Goal: Task Accomplishment & Management: Manage account settings

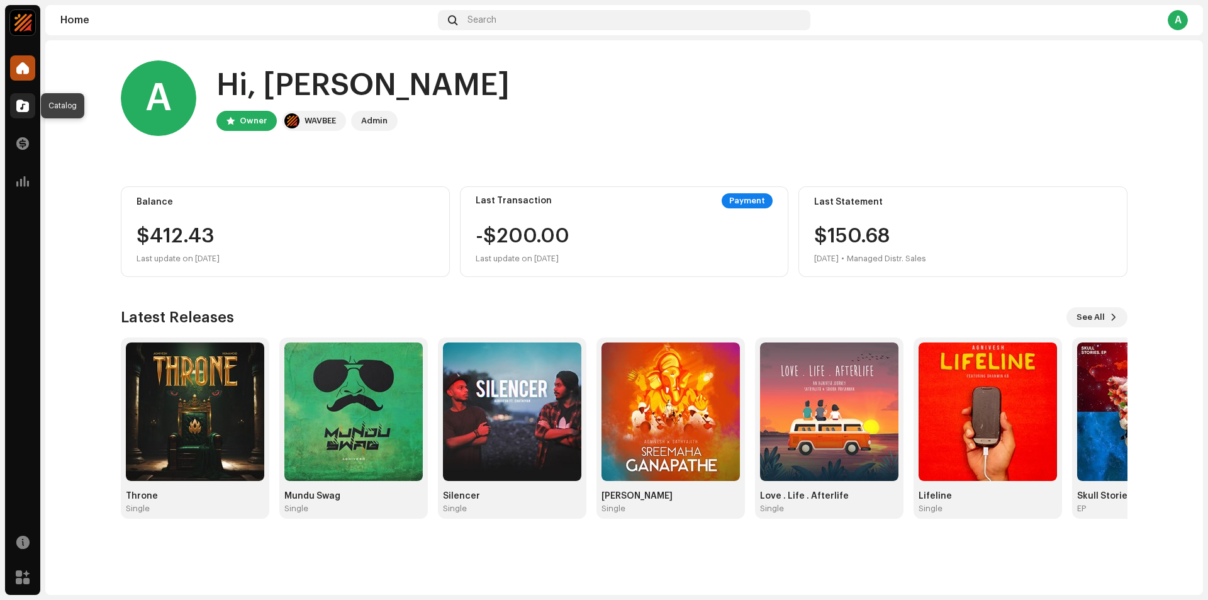
click at [21, 106] on span at bounding box center [22, 106] width 13 height 10
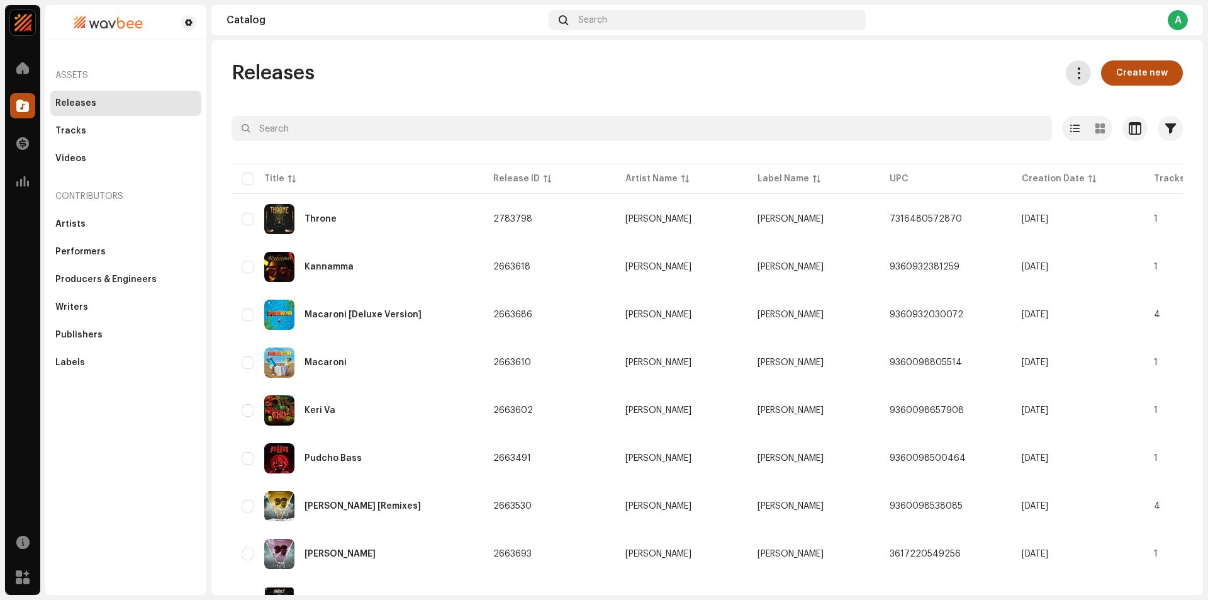
click at [1079, 82] on button at bounding box center [1078, 72] width 25 height 25
click at [389, 310] on div "Macaroni [Deluxe Version]" at bounding box center [363, 314] width 117 height 9
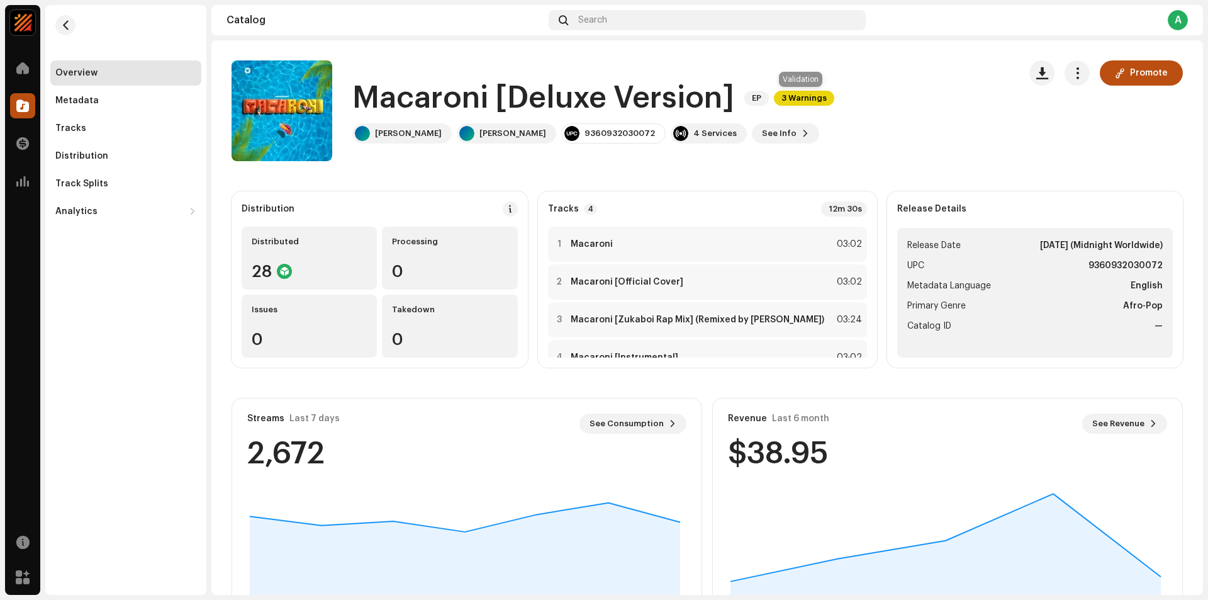
click at [811, 102] on span "3 Warnings" at bounding box center [804, 98] width 60 height 15
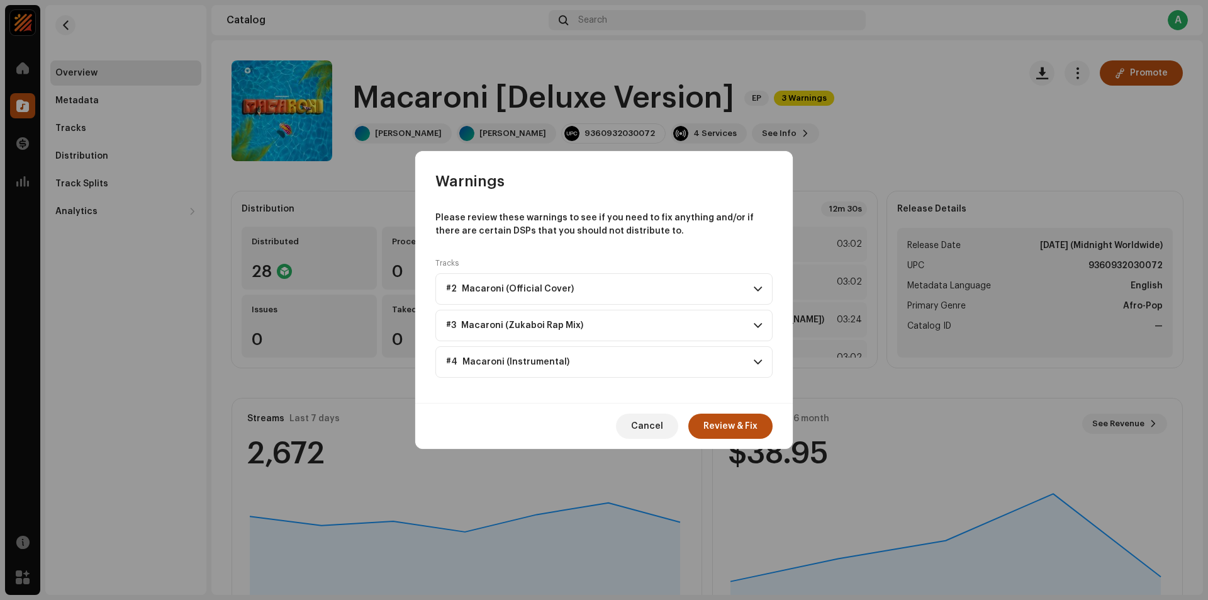
click at [758, 290] on span at bounding box center [758, 289] width 8 height 10
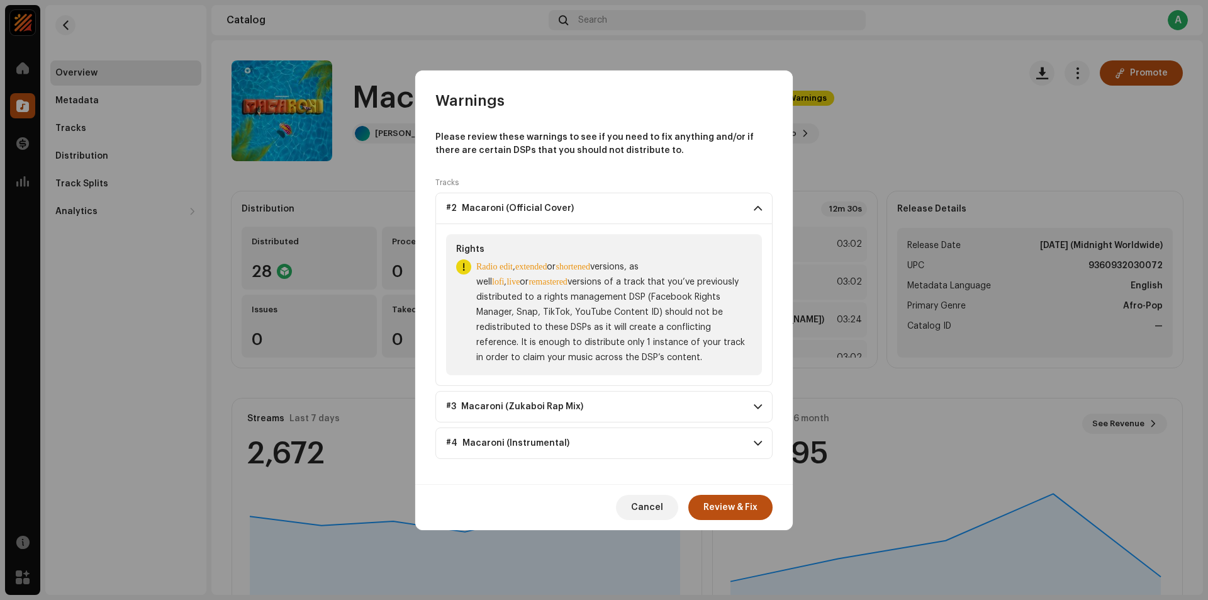
click at [758, 211] on span at bounding box center [758, 208] width 8 height 10
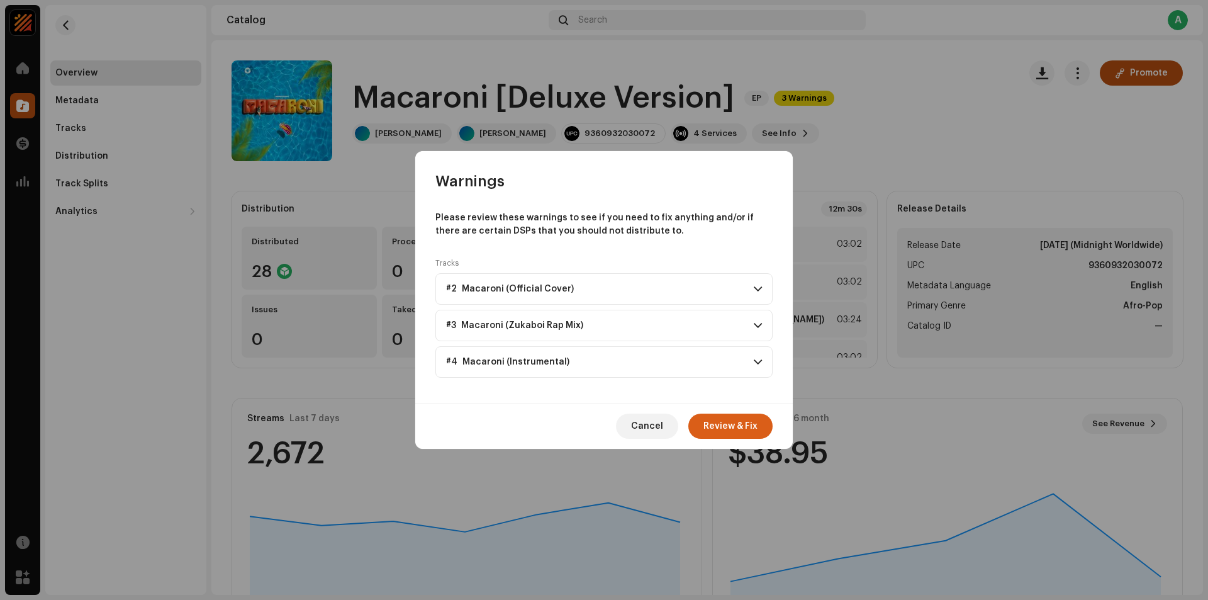
click at [725, 425] on span "Review & Fix" at bounding box center [731, 425] width 54 height 25
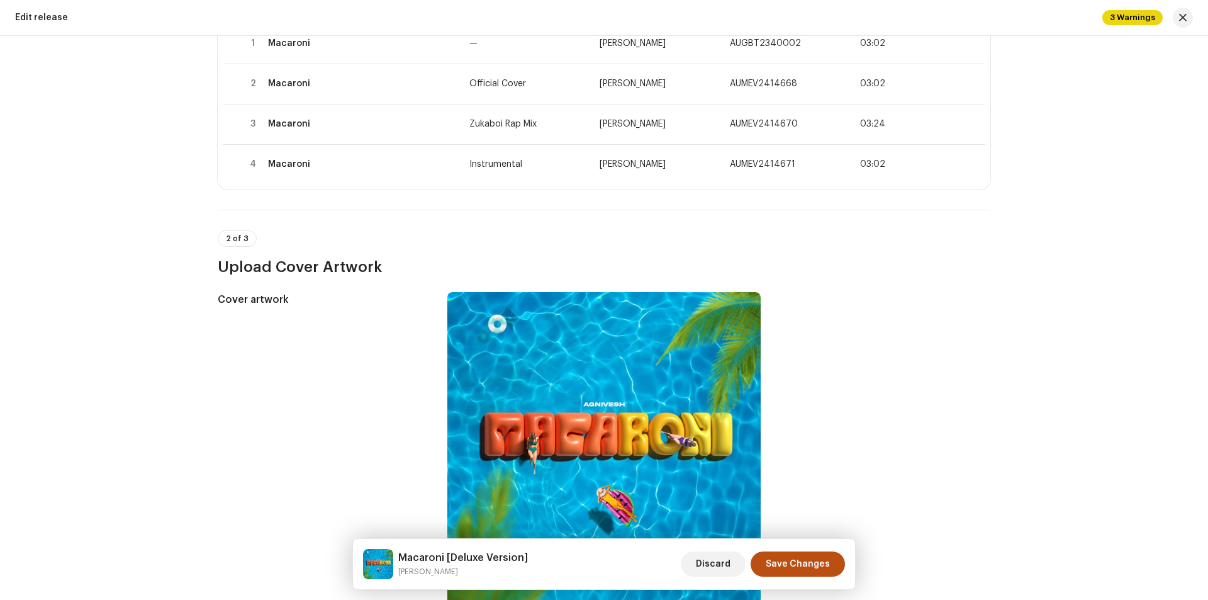
scroll to position [63, 0]
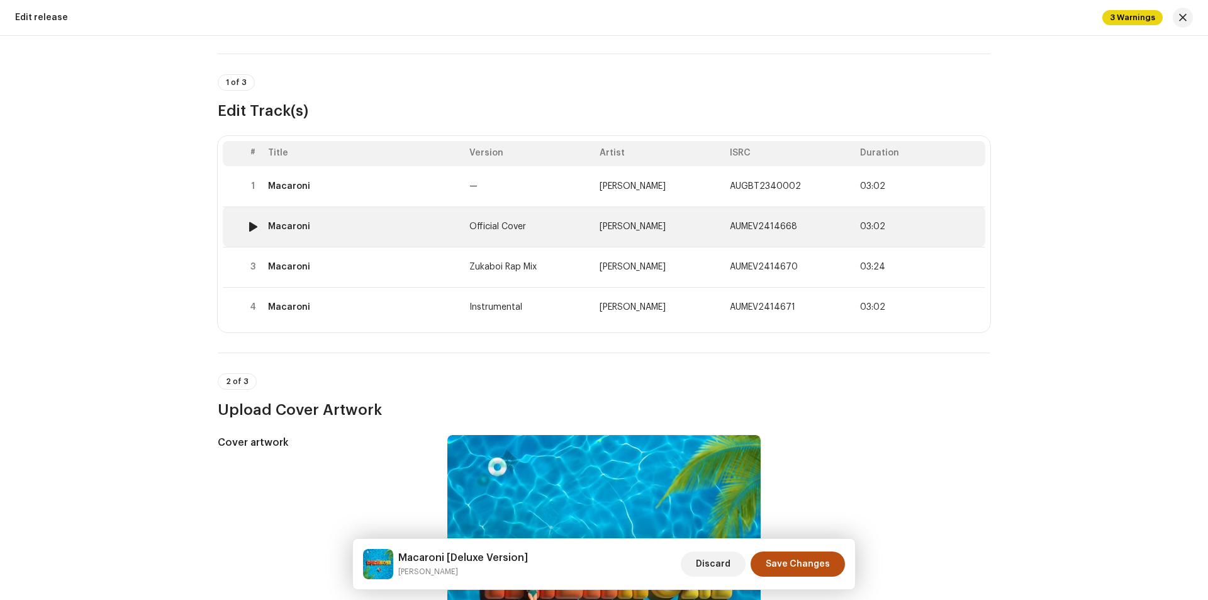
click at [497, 218] on td "Official Cover" at bounding box center [529, 226] width 130 height 40
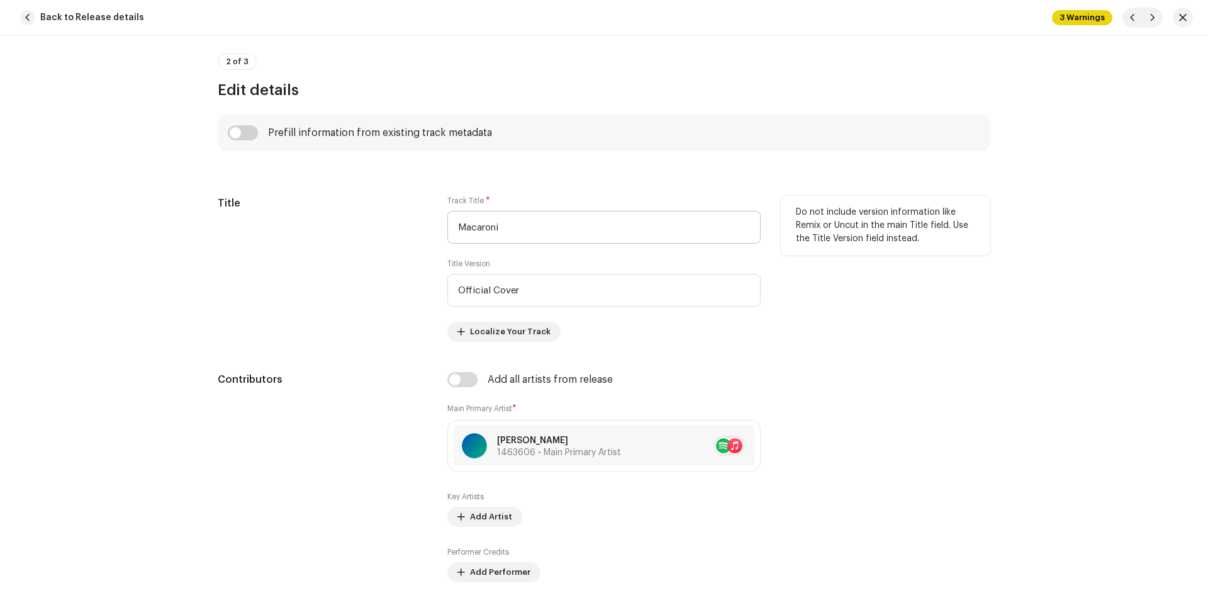
scroll to position [522, 0]
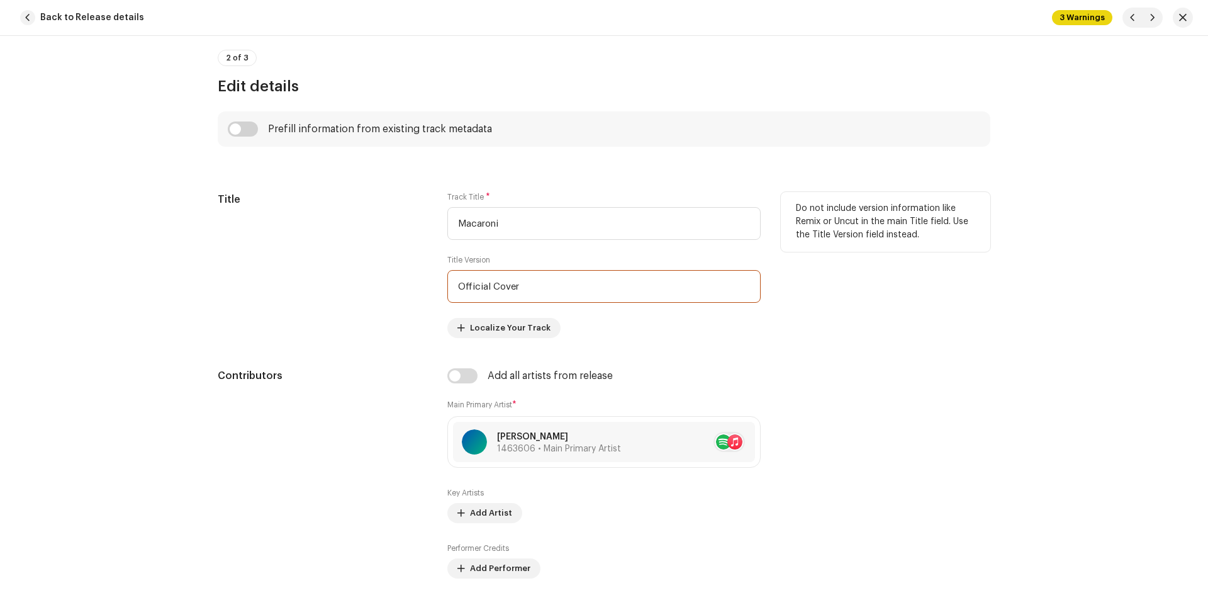
click at [561, 290] on input "Official Cover" at bounding box center [603, 286] width 313 height 33
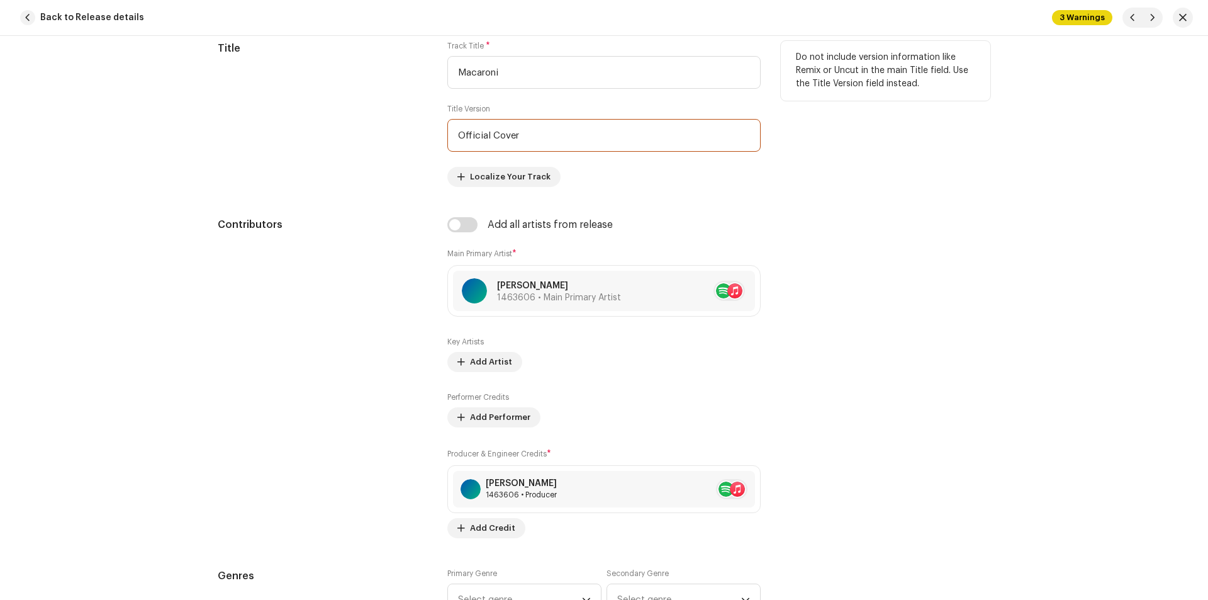
scroll to position [711, 0]
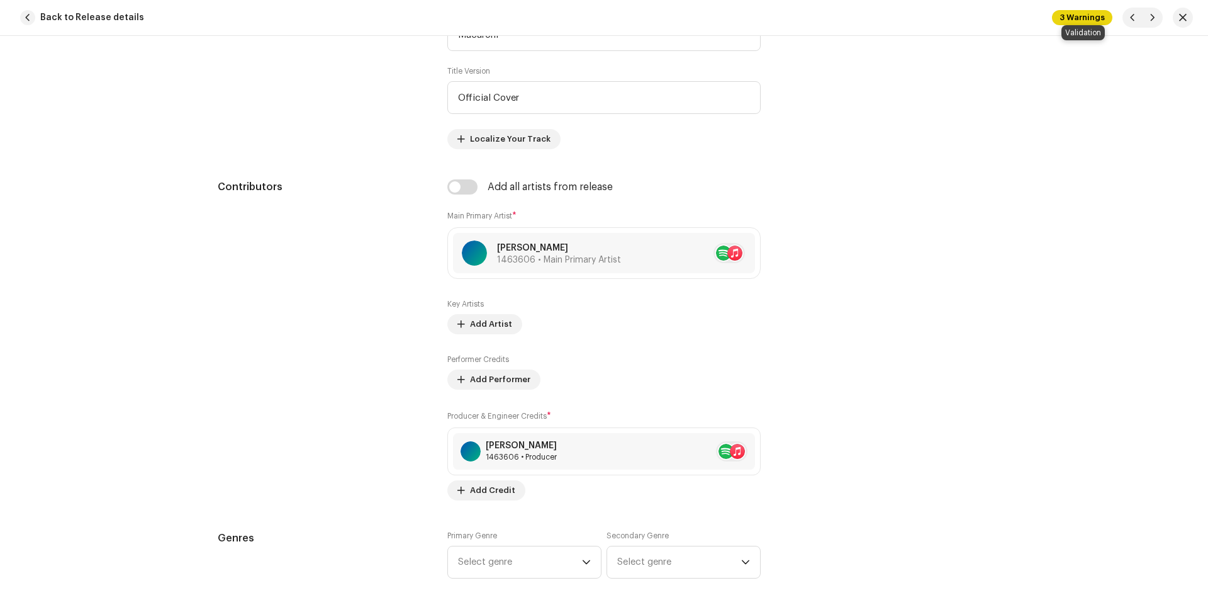
click at [1089, 22] on span "3 Warnings" at bounding box center [1082, 17] width 60 height 15
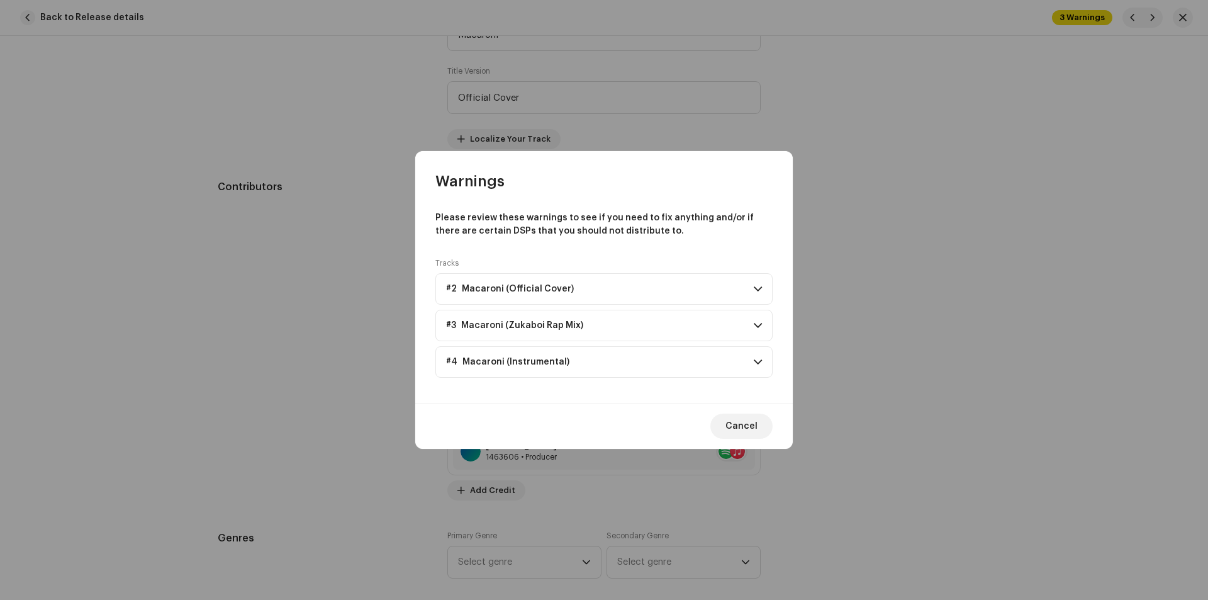
click at [746, 282] on p-accordion-header "#2 Macaroni (Official Cover)" at bounding box center [604, 288] width 337 height 31
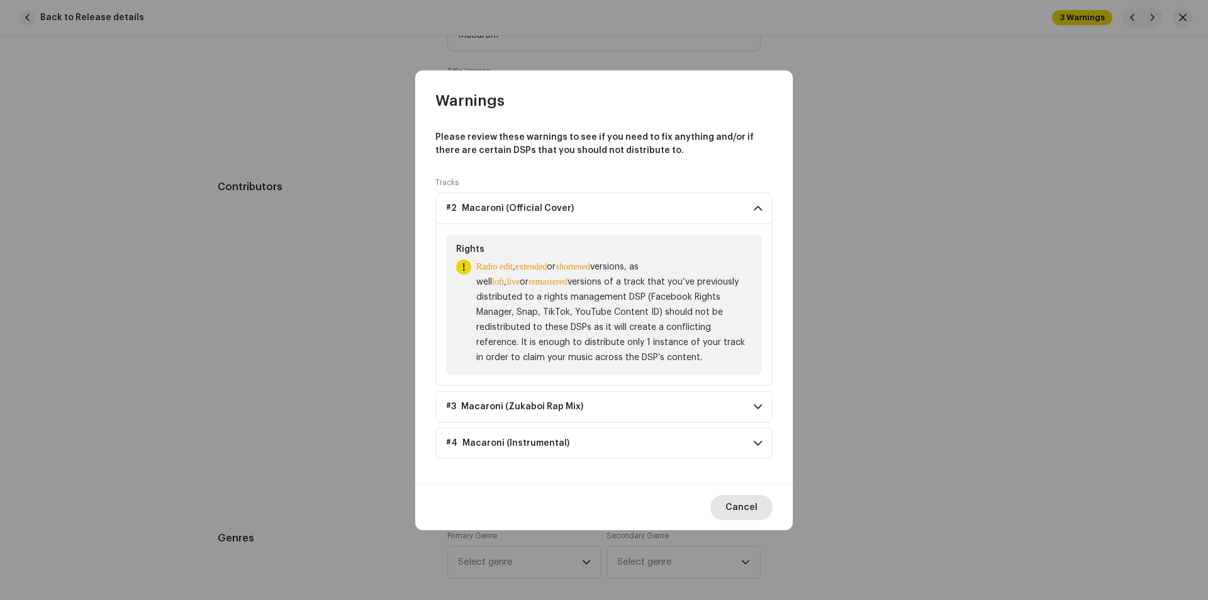
click at [751, 507] on span "Cancel" at bounding box center [742, 507] width 32 height 25
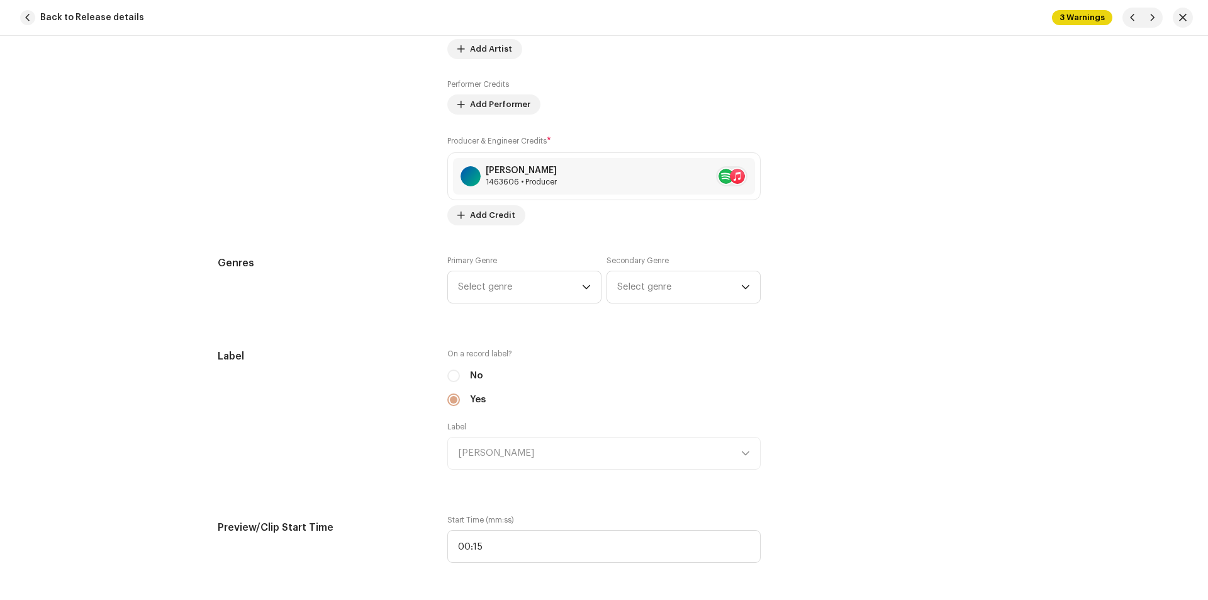
scroll to position [0, 0]
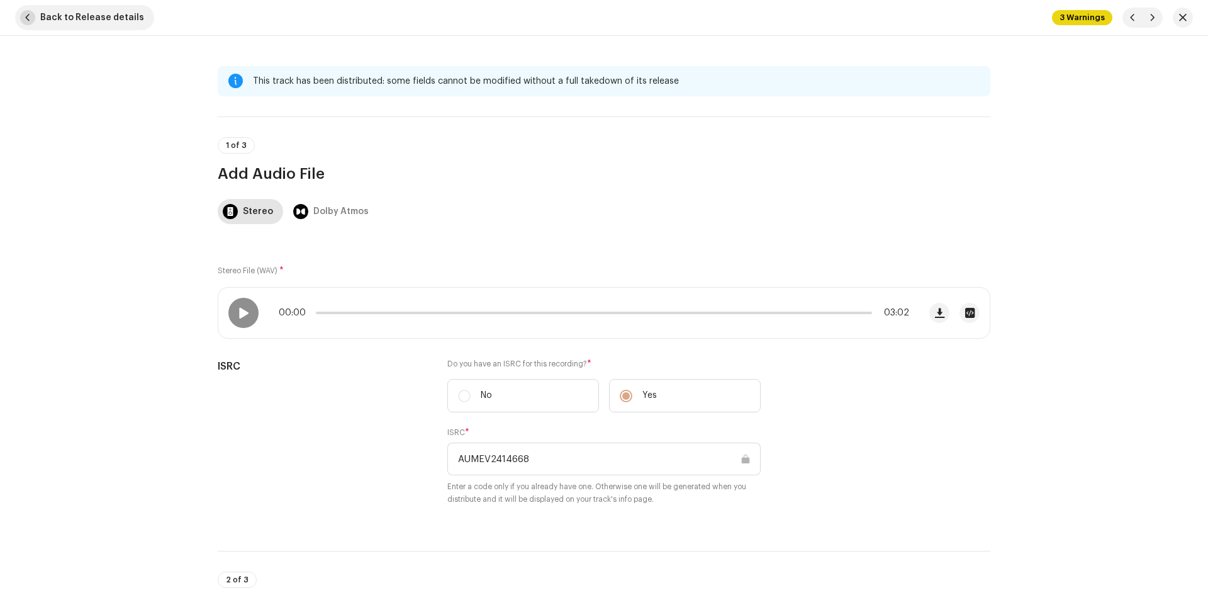
click at [28, 9] on button "Back to Release details" at bounding box center [84, 17] width 139 height 25
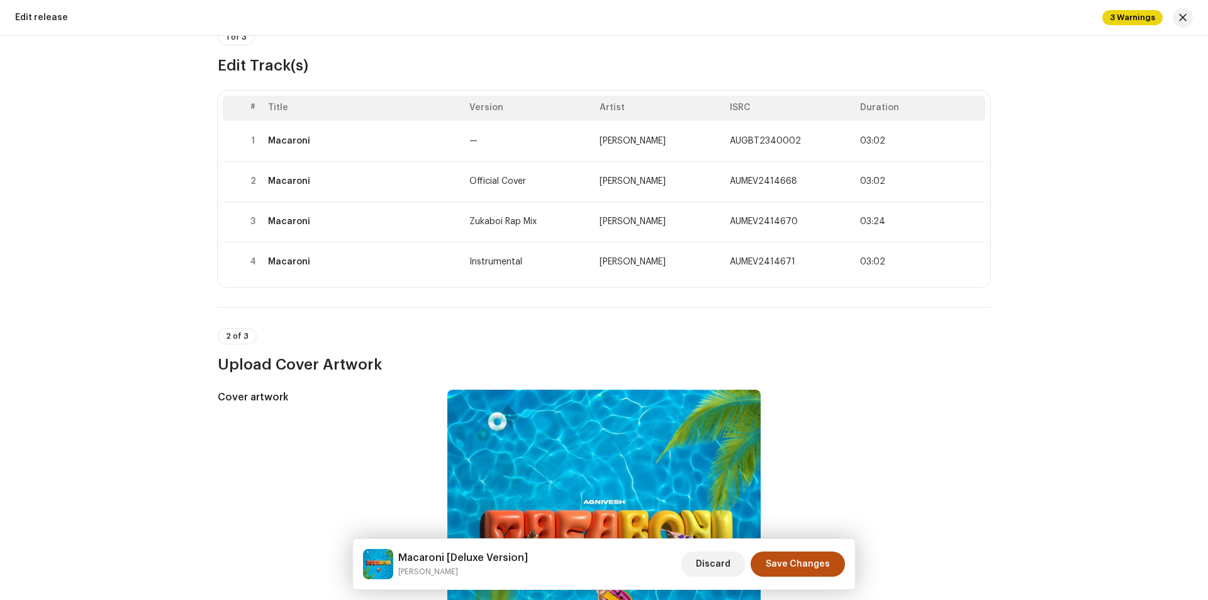
scroll to position [62, 0]
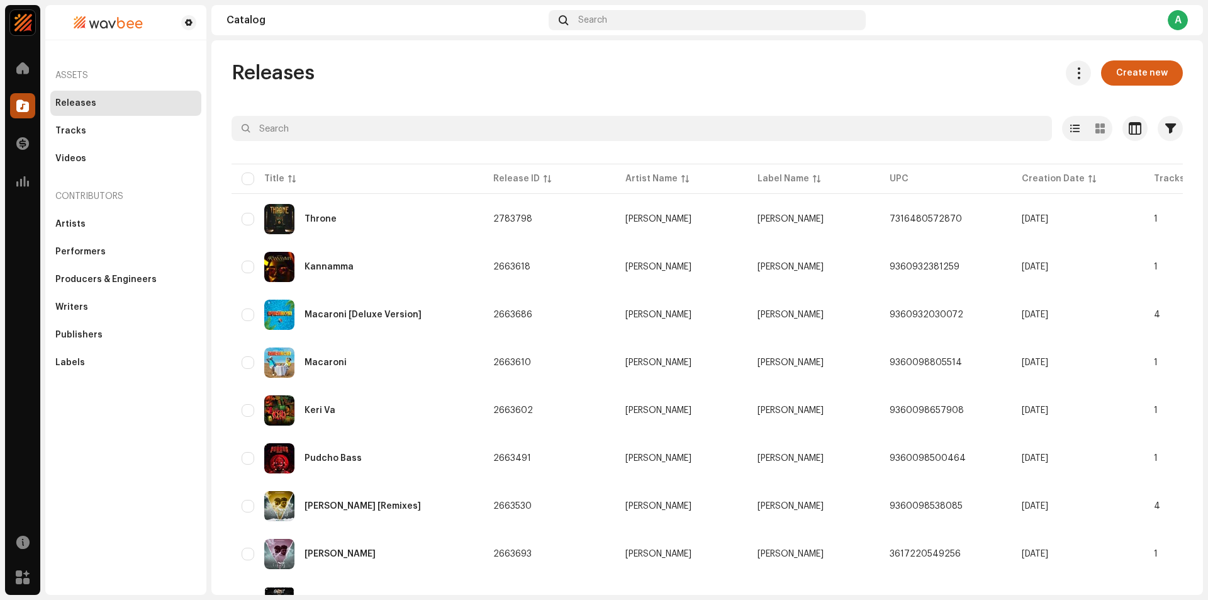
click at [1125, 70] on span "Create new" at bounding box center [1142, 72] width 52 height 25
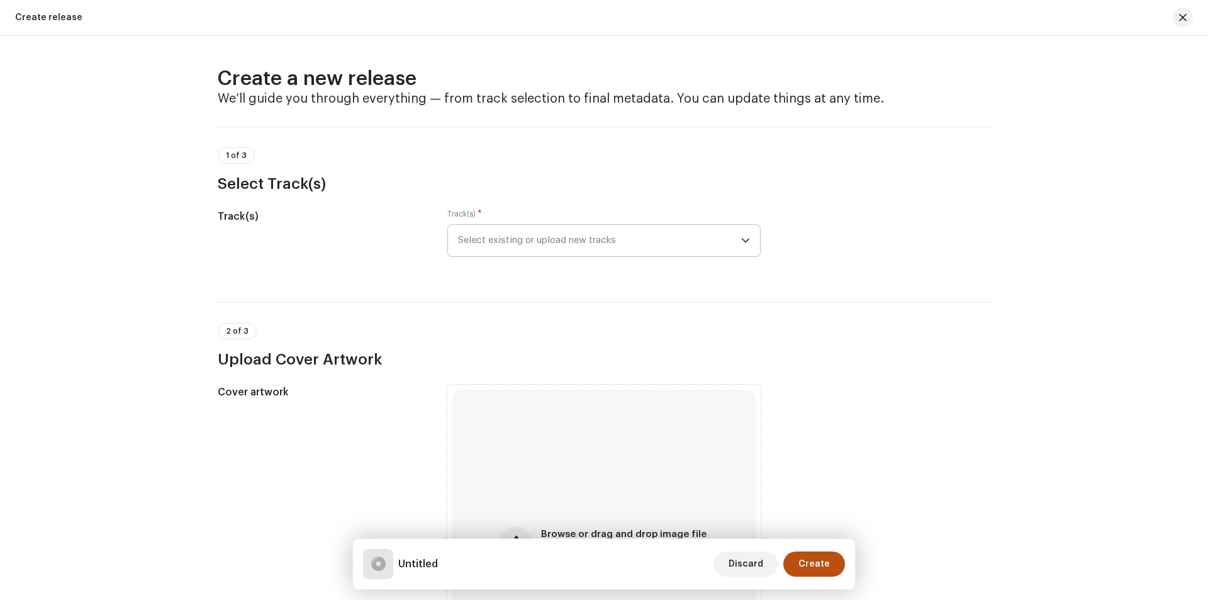
click at [640, 245] on span "Select existing or upload new tracks" at bounding box center [599, 240] width 283 height 31
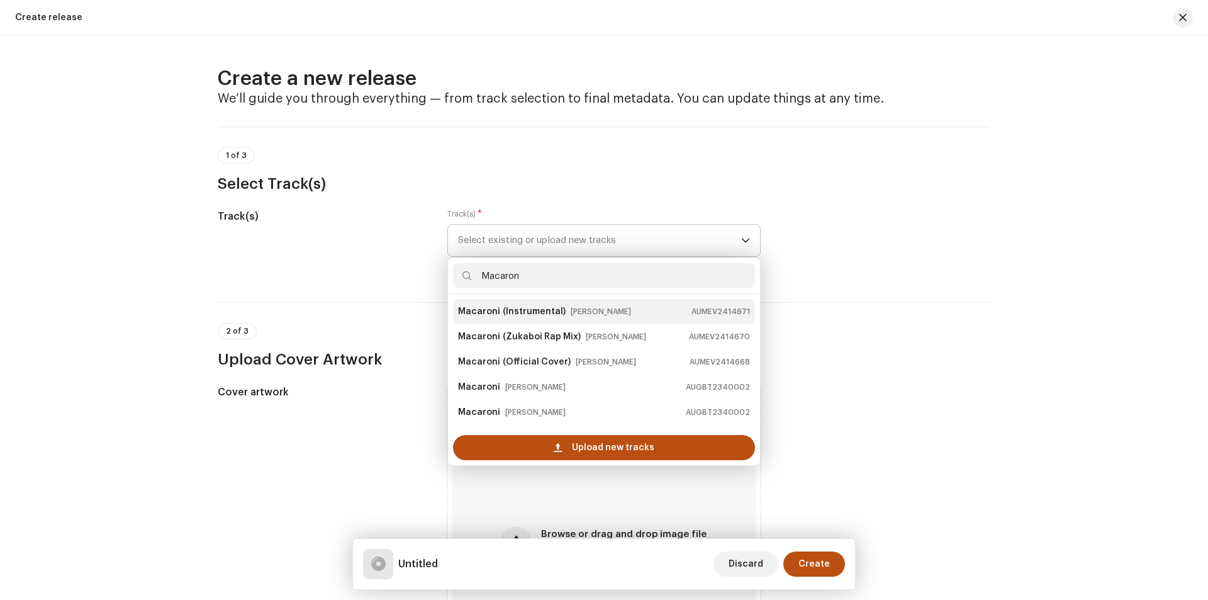
type input "Macaroni"
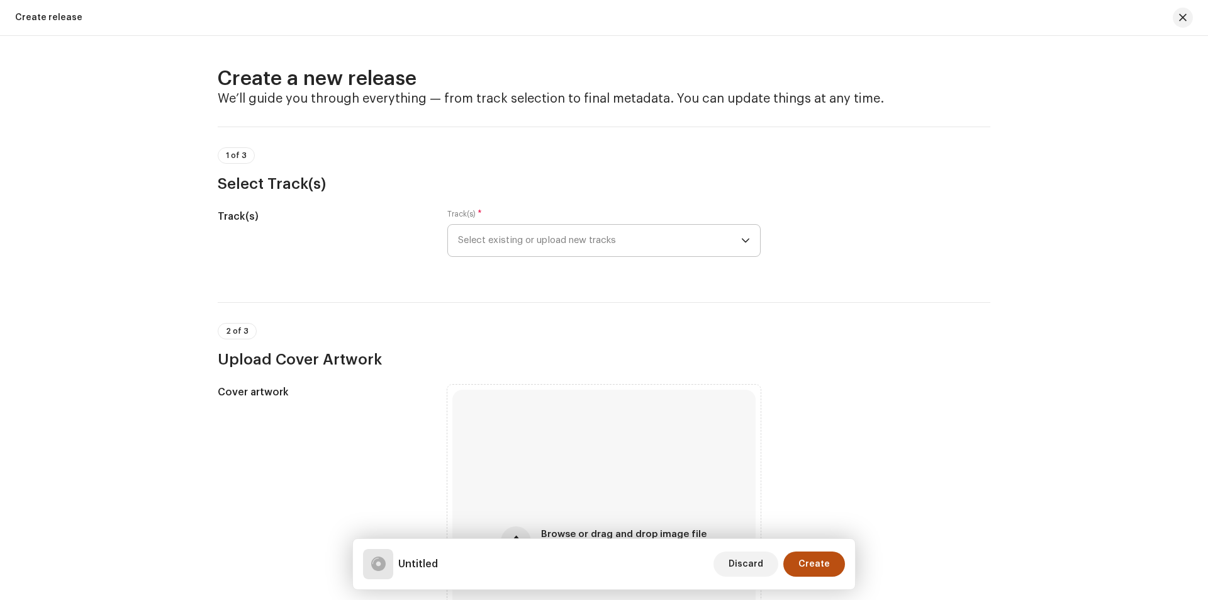
click at [606, 243] on span "Select existing or upload new tracks" at bounding box center [599, 240] width 283 height 31
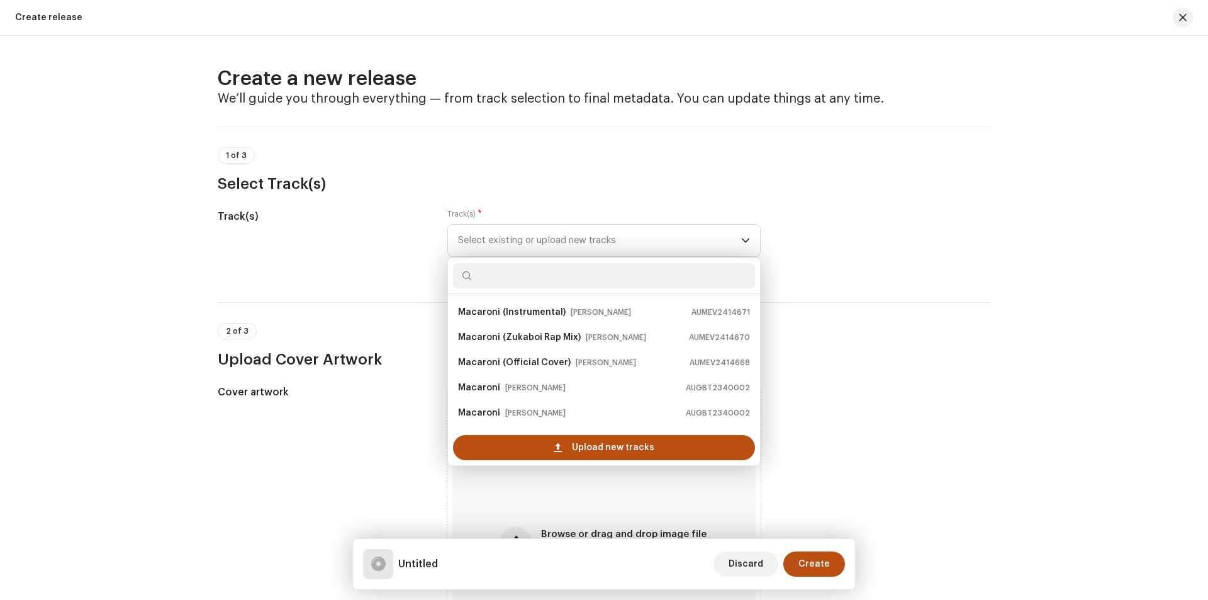
scroll to position [378, 0]
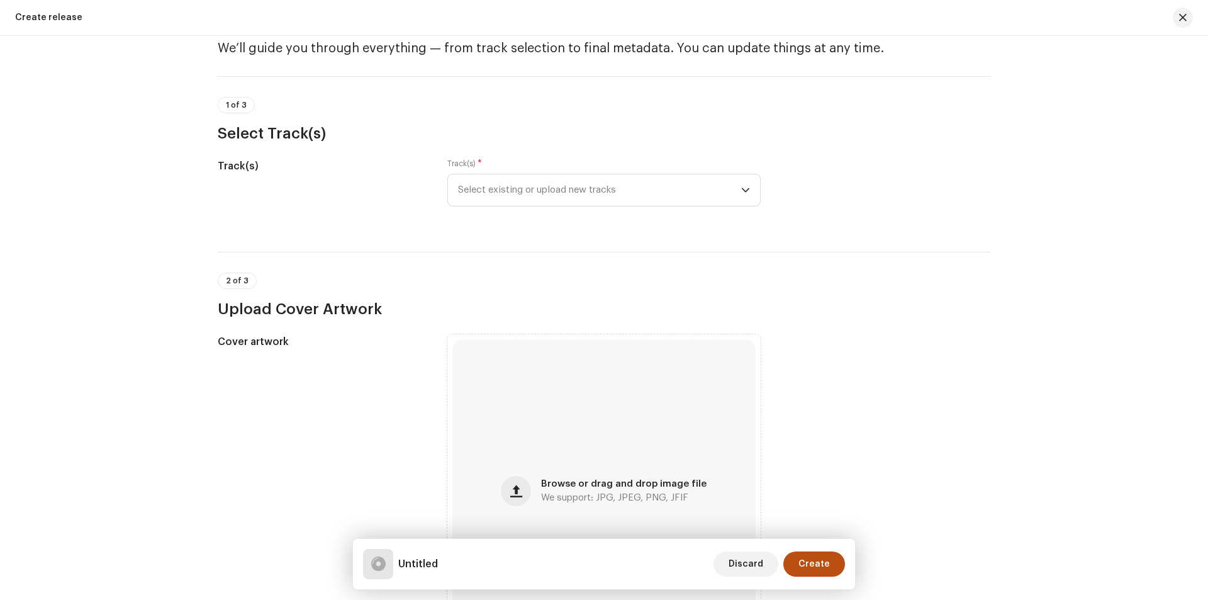
scroll to position [0, 0]
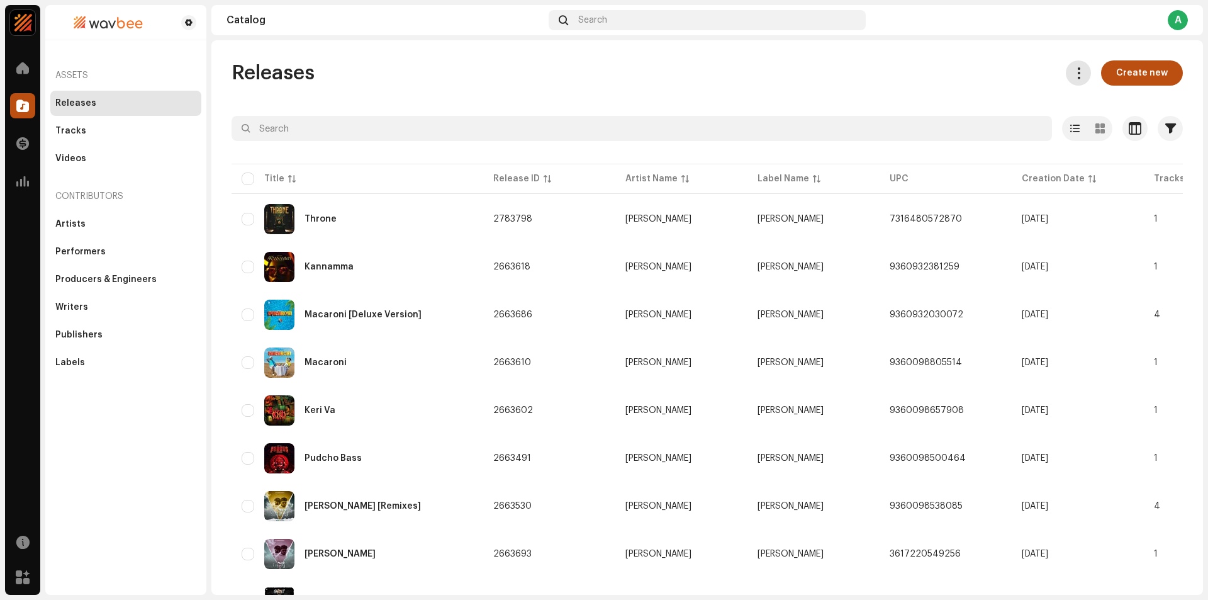
click at [1082, 81] on button at bounding box center [1078, 72] width 25 height 25
click at [833, 77] on div "Releases Create new" at bounding box center [708, 72] width 952 height 25
click at [1157, 313] on span "button" at bounding box center [1155, 315] width 9 height 10
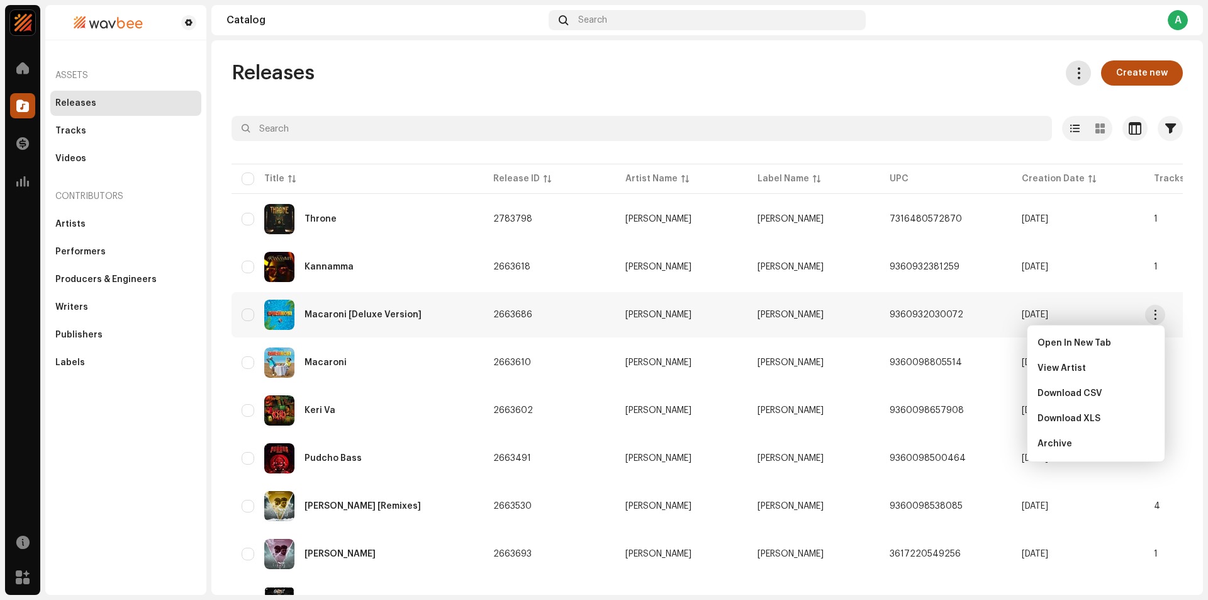
click at [1077, 81] on button at bounding box center [1078, 72] width 25 height 25
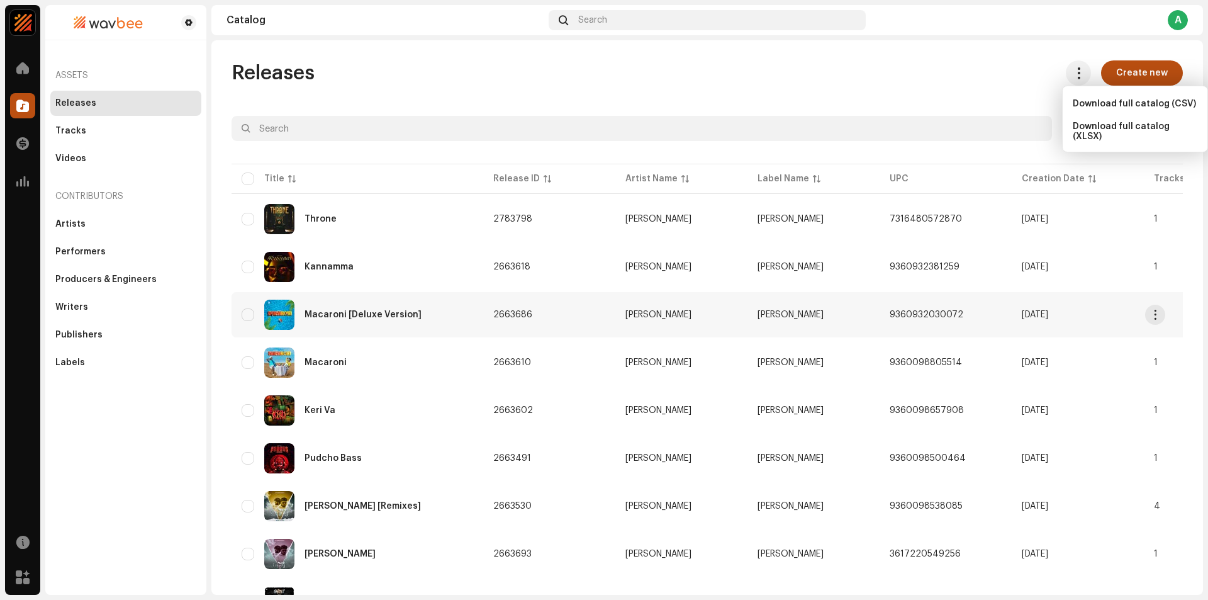
click at [403, 320] on div "Macaroni [Deluxe Version]" at bounding box center [358, 315] width 232 height 30
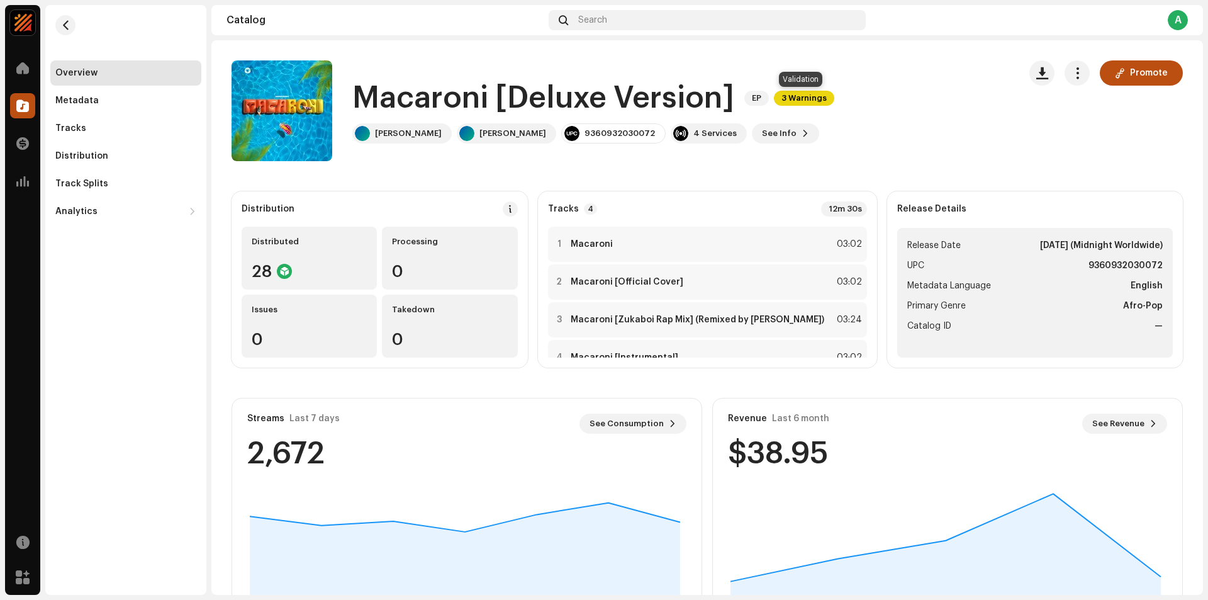
click at [792, 93] on span "3 Warnings" at bounding box center [804, 98] width 60 height 15
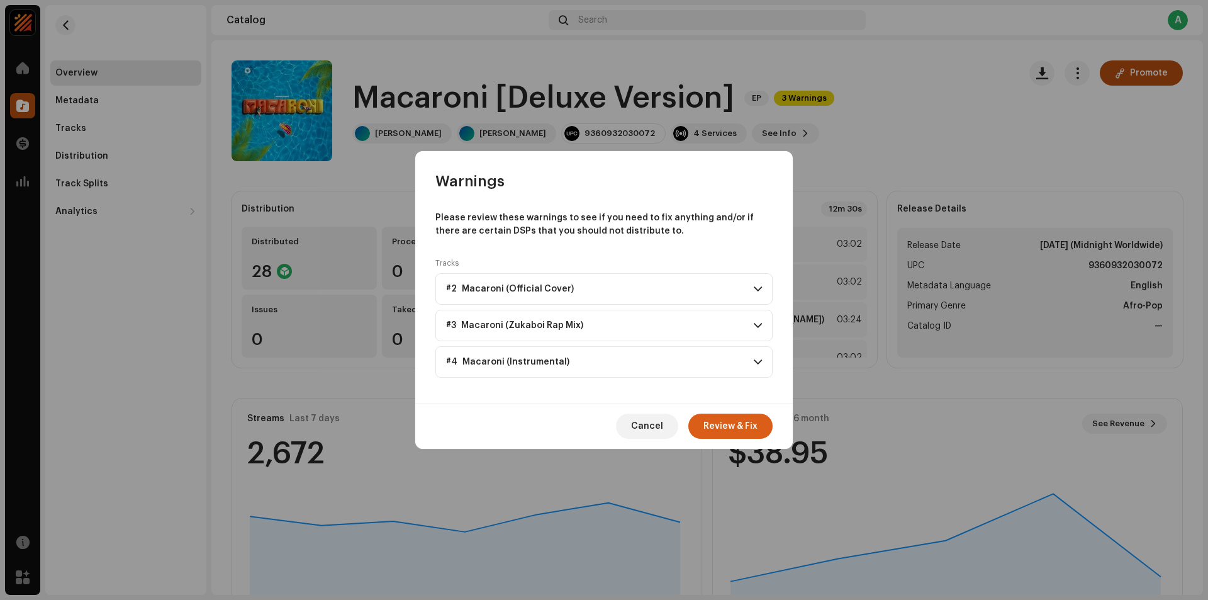
click at [745, 433] on span "Review & Fix" at bounding box center [731, 425] width 54 height 25
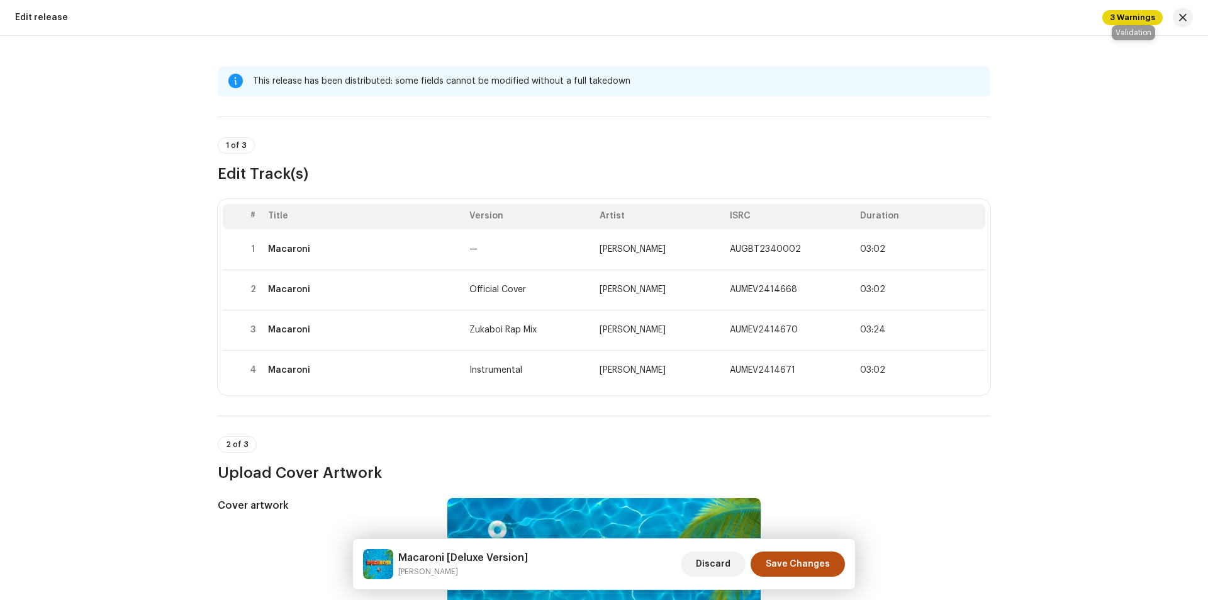
click at [1128, 13] on span "3 Warnings" at bounding box center [1133, 17] width 60 height 15
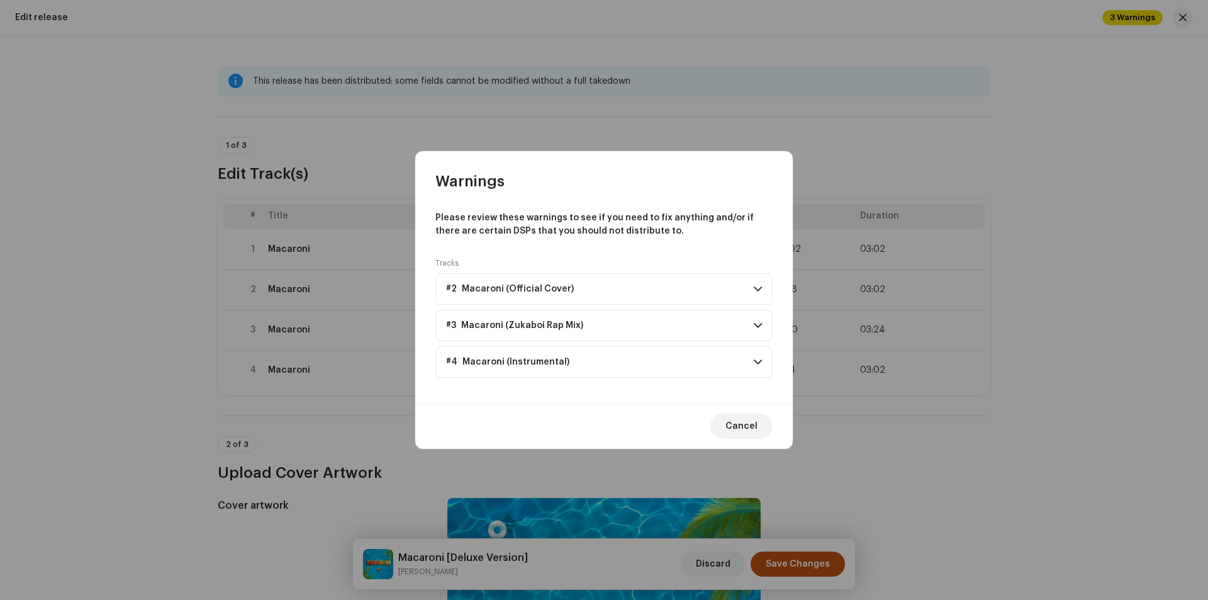
click at [730, 287] on p-accordion-header "#2 Macaroni (Official Cover)" at bounding box center [604, 288] width 337 height 31
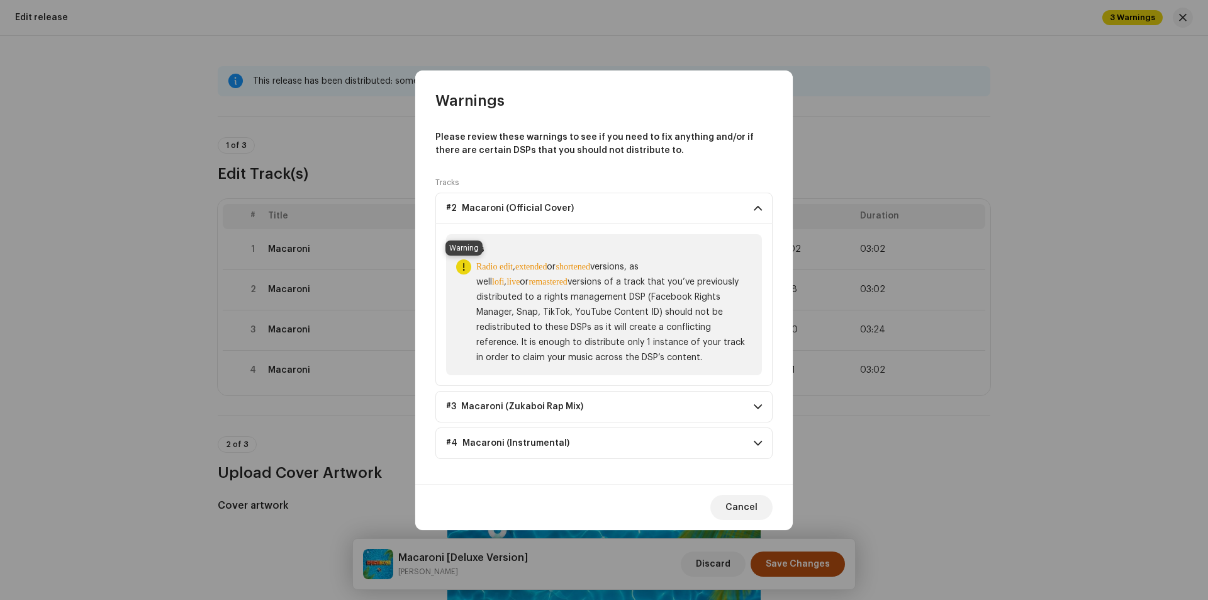
click at [460, 269] on div at bounding box center [463, 266] width 15 height 15
click at [477, 250] on div "Rights" at bounding box center [604, 249] width 296 height 10
click at [588, 402] on p-accordion-header "#3 Macaroni (Zukaboi Rap Mix)" at bounding box center [604, 406] width 337 height 31
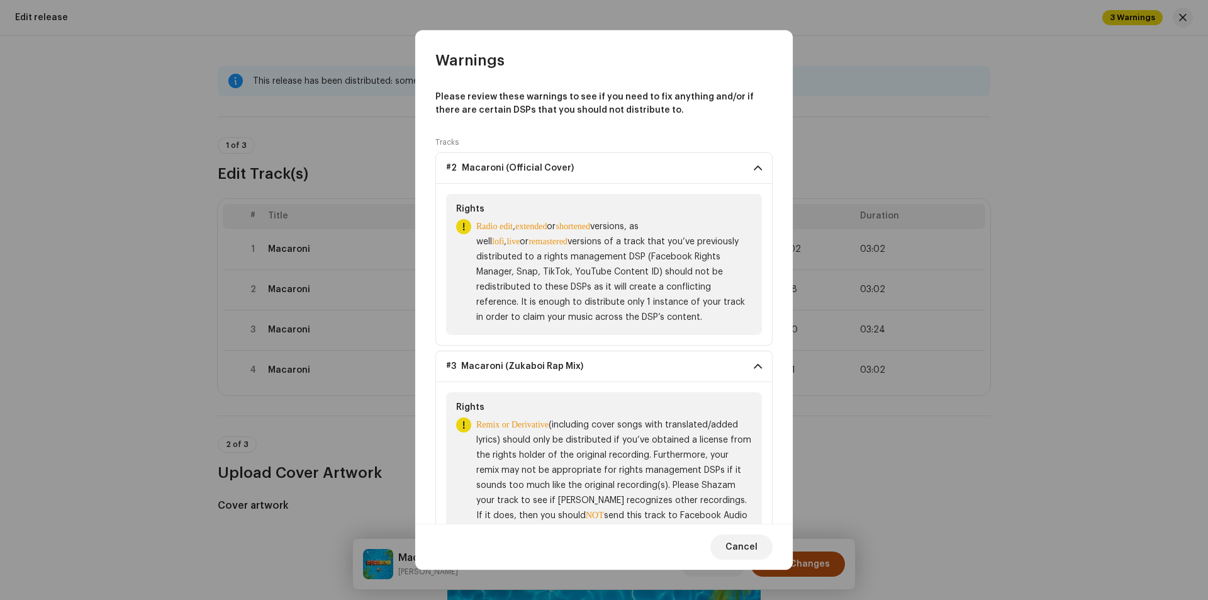
click at [658, 352] on p-accordion-header "#3 Macaroni (Zukaboi Rap Mix)" at bounding box center [604, 366] width 337 height 31
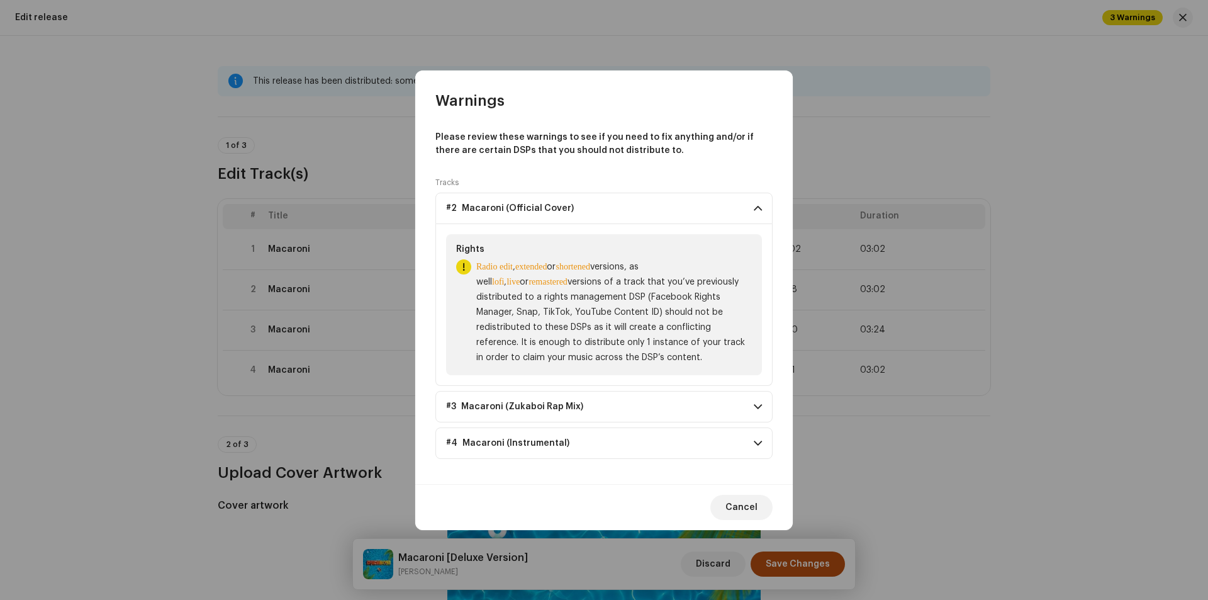
click at [750, 203] on p-accordion-header "#2 Macaroni (Official Cover)" at bounding box center [604, 208] width 337 height 31
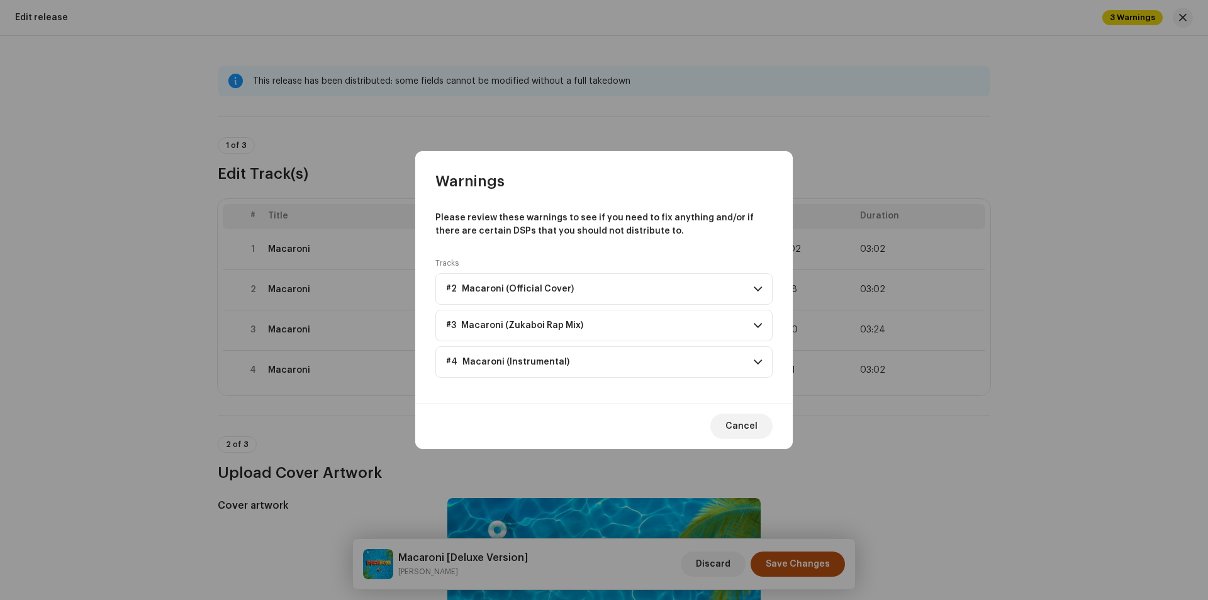
click at [679, 352] on p-accordion-header "#4 Macaroni (Instrumental)" at bounding box center [604, 361] width 337 height 31
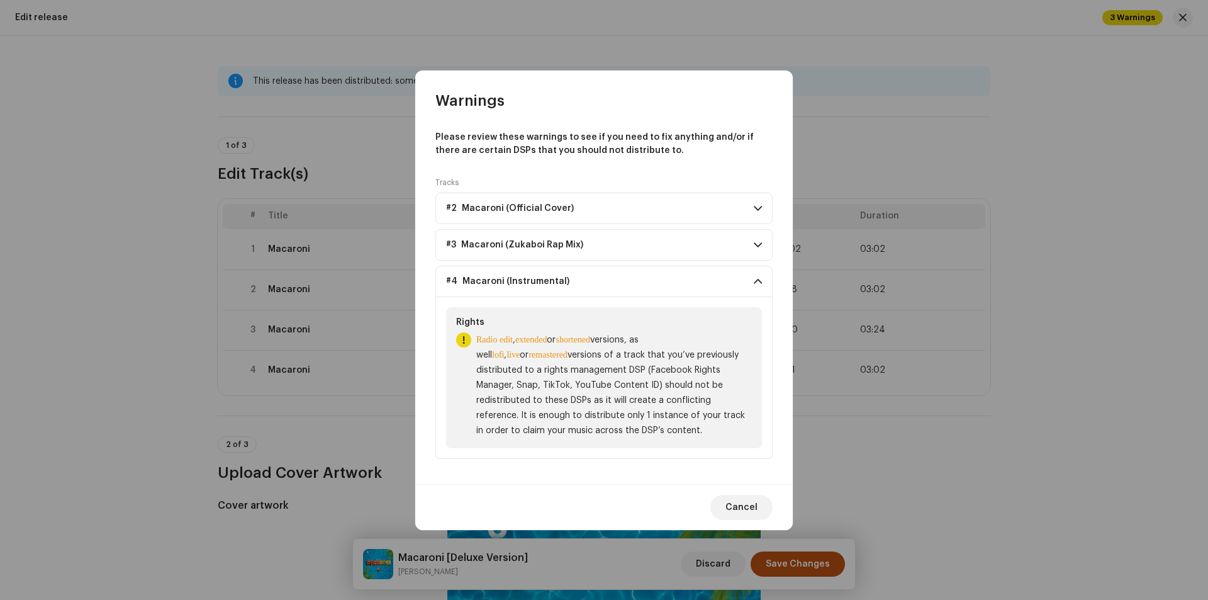
click at [751, 284] on p-accordion-header "#4 Macaroni (Instrumental)" at bounding box center [604, 281] width 337 height 31
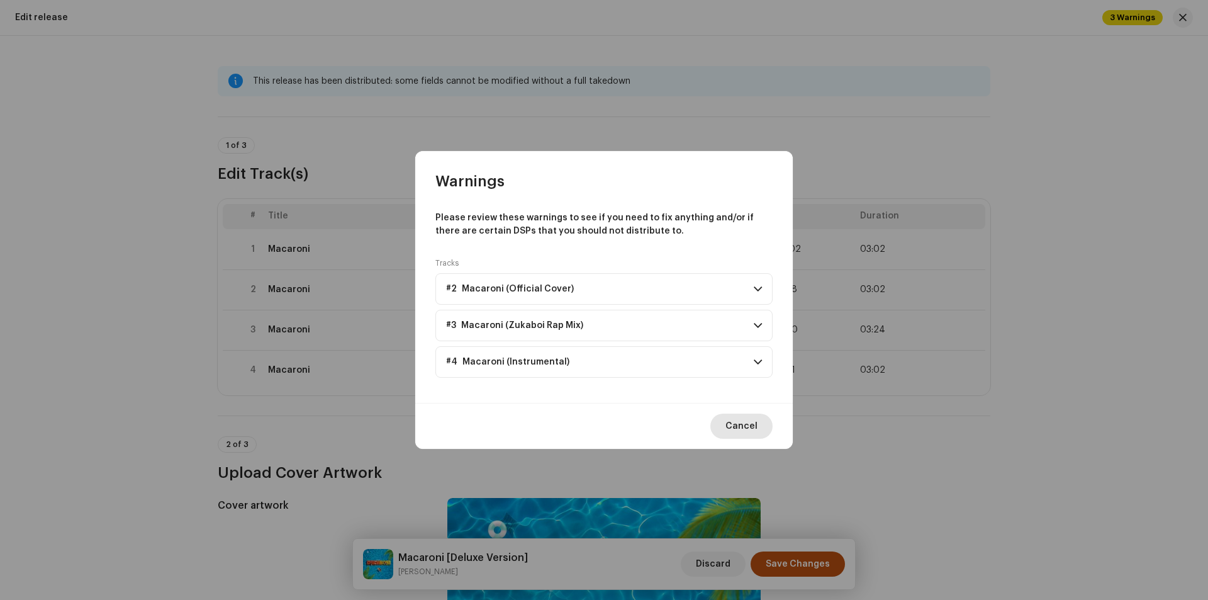
click at [746, 428] on span "Cancel" at bounding box center [742, 425] width 32 height 25
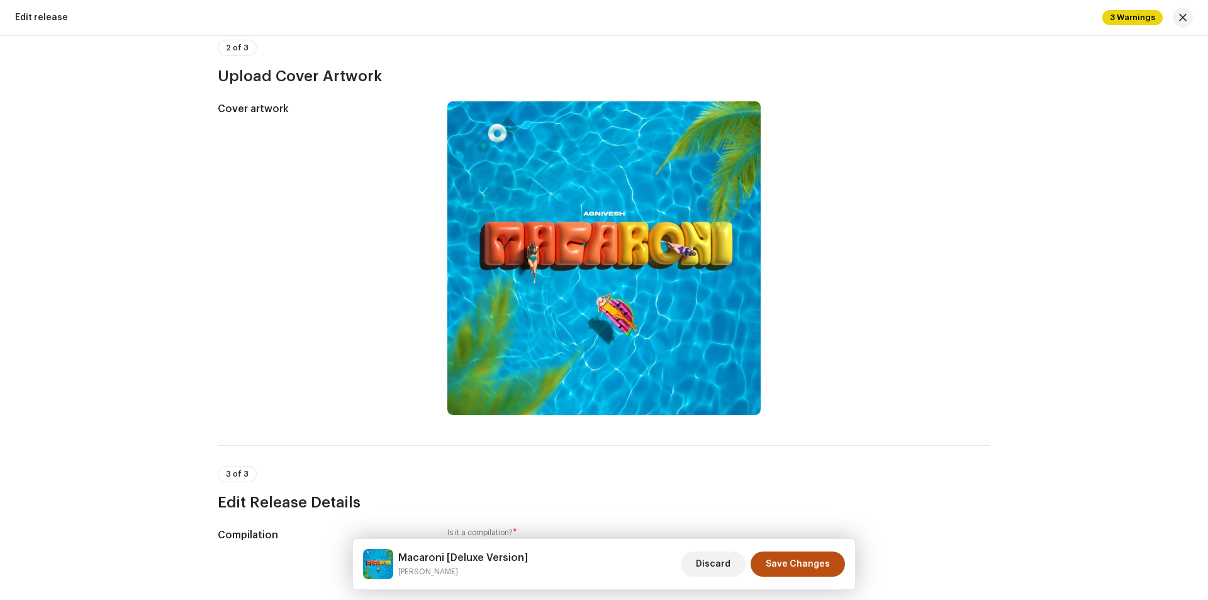
scroll to position [377, 0]
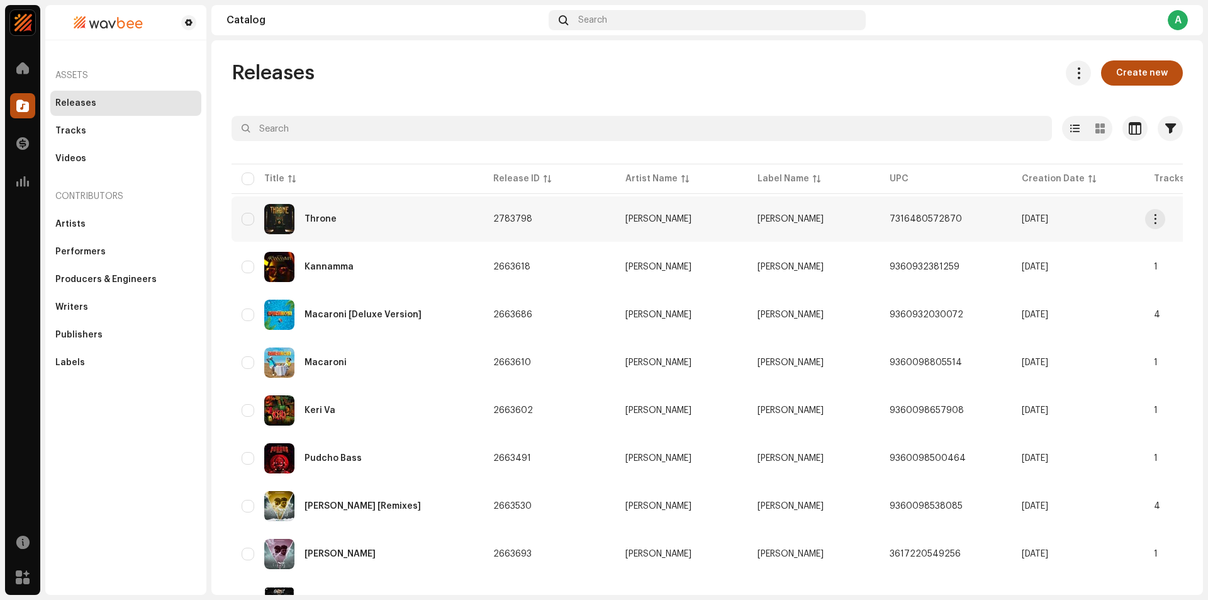
click at [498, 227] on td "2783798" at bounding box center [549, 218] width 132 height 45
click at [20, 101] on span at bounding box center [22, 106] width 13 height 10
click at [20, 65] on span at bounding box center [22, 68] width 13 height 10
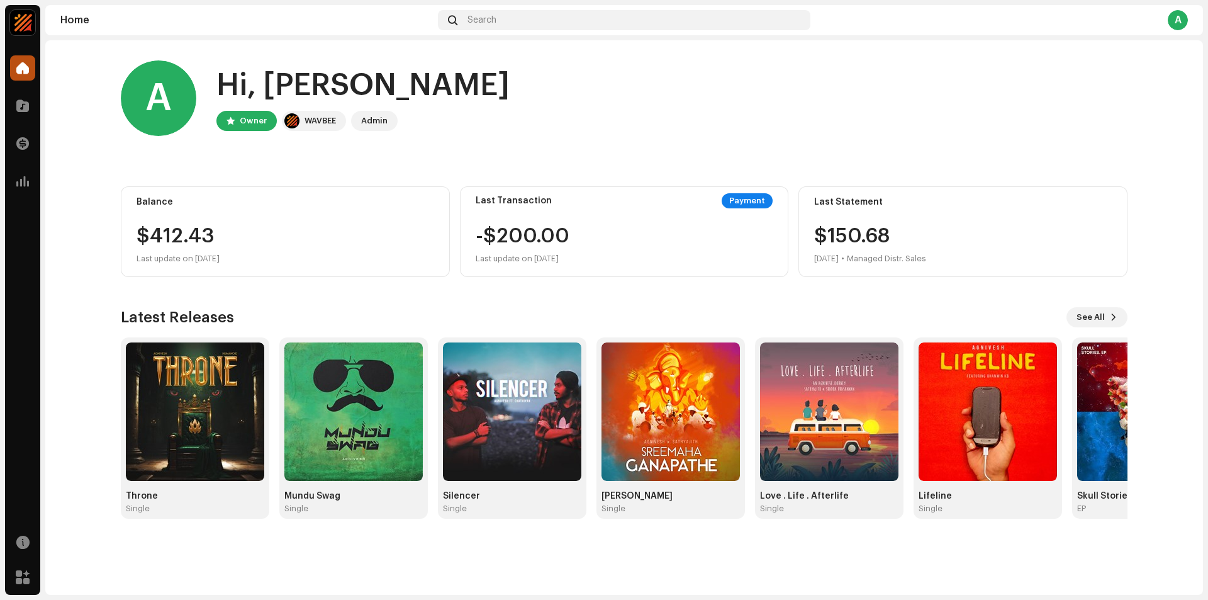
click at [247, 239] on div "$412.43" at bounding box center [286, 236] width 298 height 20
click at [28, 136] on div at bounding box center [22, 143] width 25 height 25
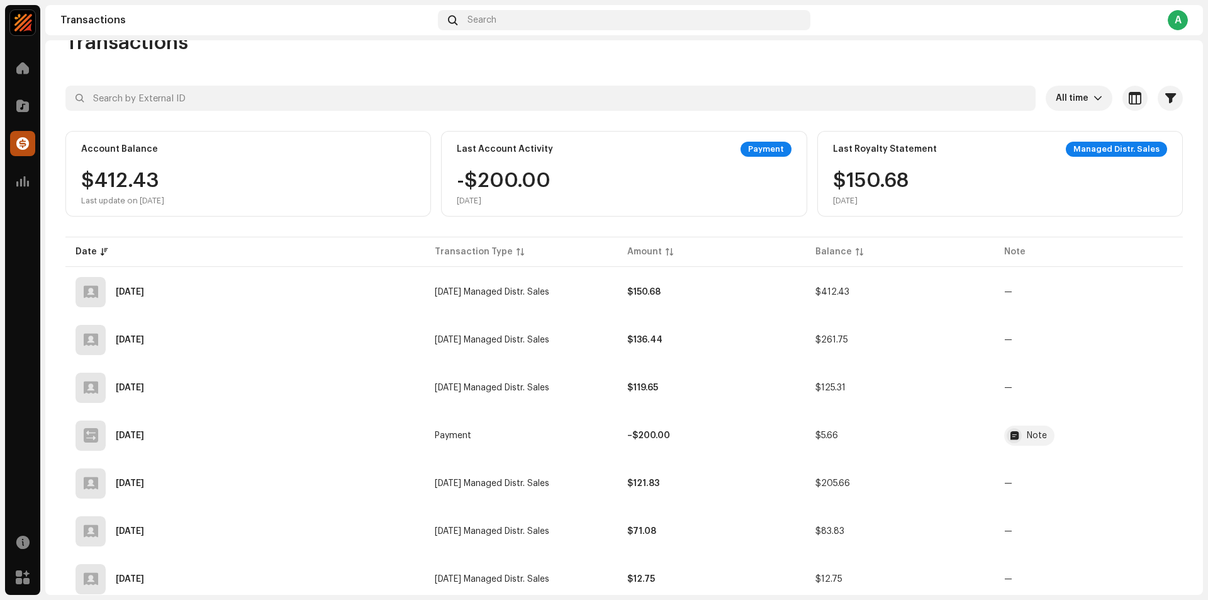
scroll to position [70, 0]
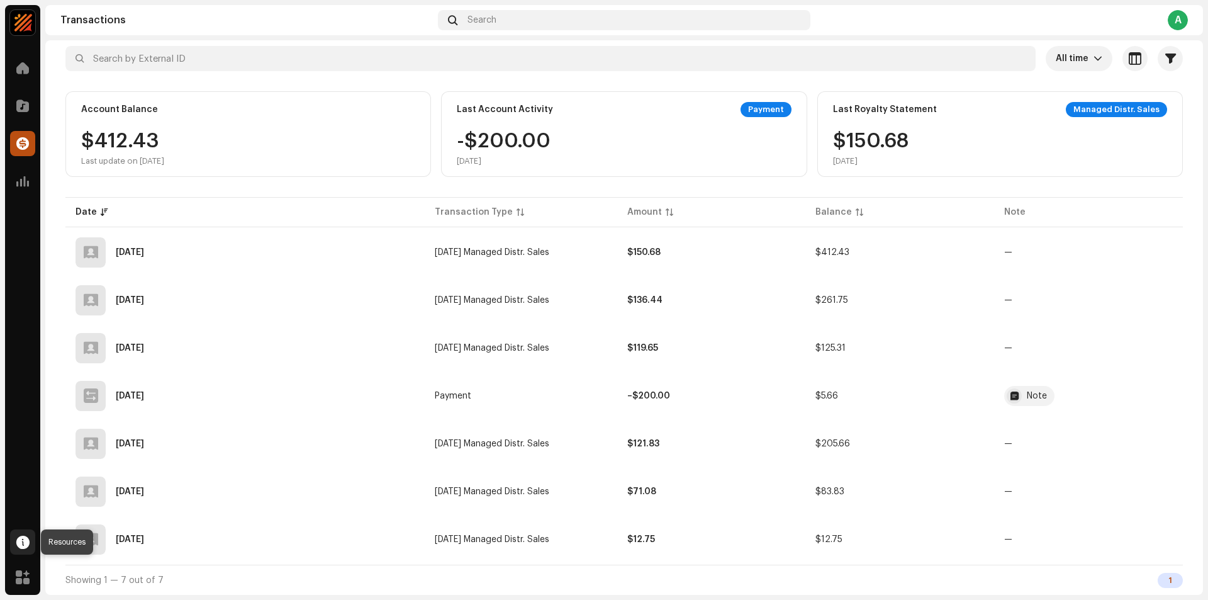
click at [26, 543] on span at bounding box center [22, 542] width 13 height 10
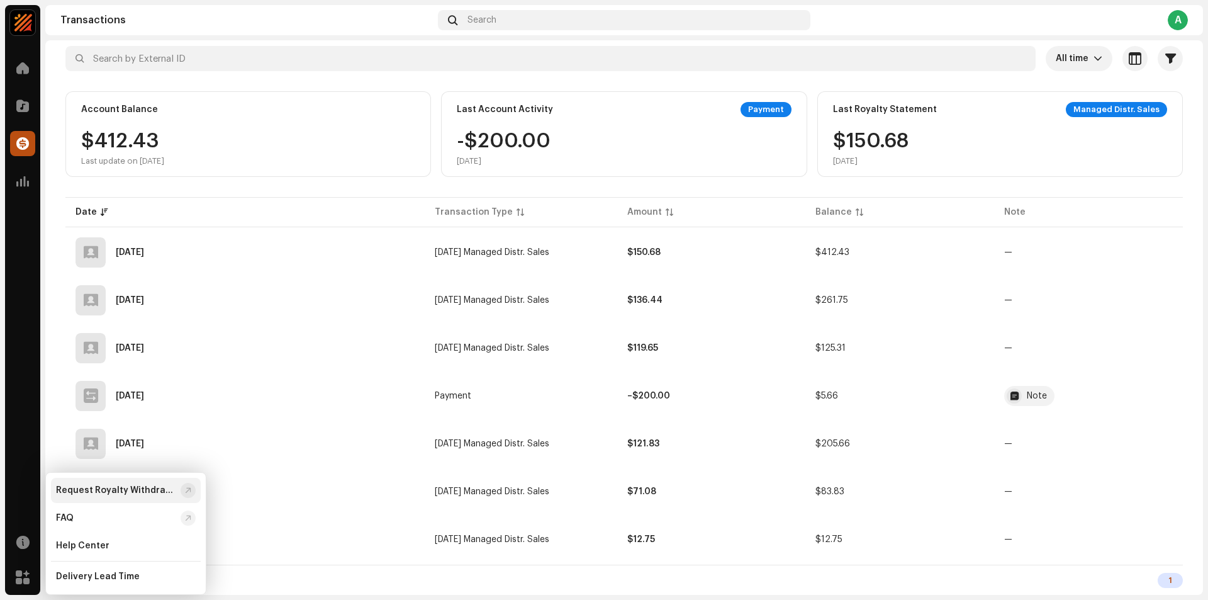
click at [108, 490] on div "Request Royalty Withdrawal" at bounding box center [116, 490] width 120 height 10
click at [30, 65] on div at bounding box center [22, 67] width 25 height 25
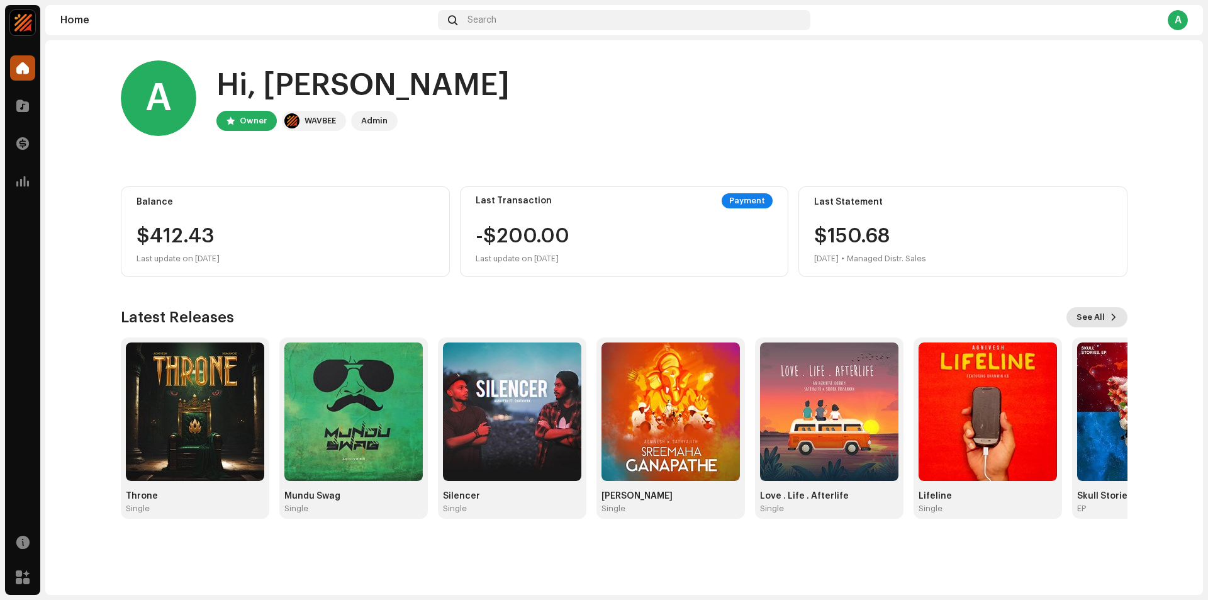
click at [1107, 320] on button "See All" at bounding box center [1097, 317] width 61 height 20
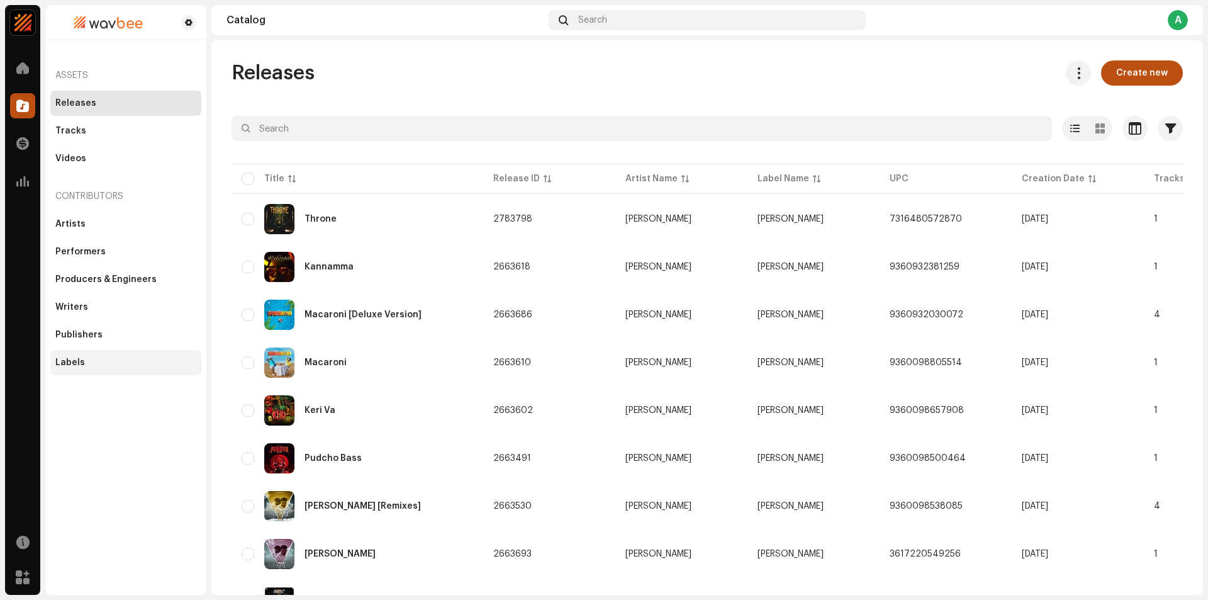
click at [130, 369] on div "Labels" at bounding box center [125, 362] width 151 height 25
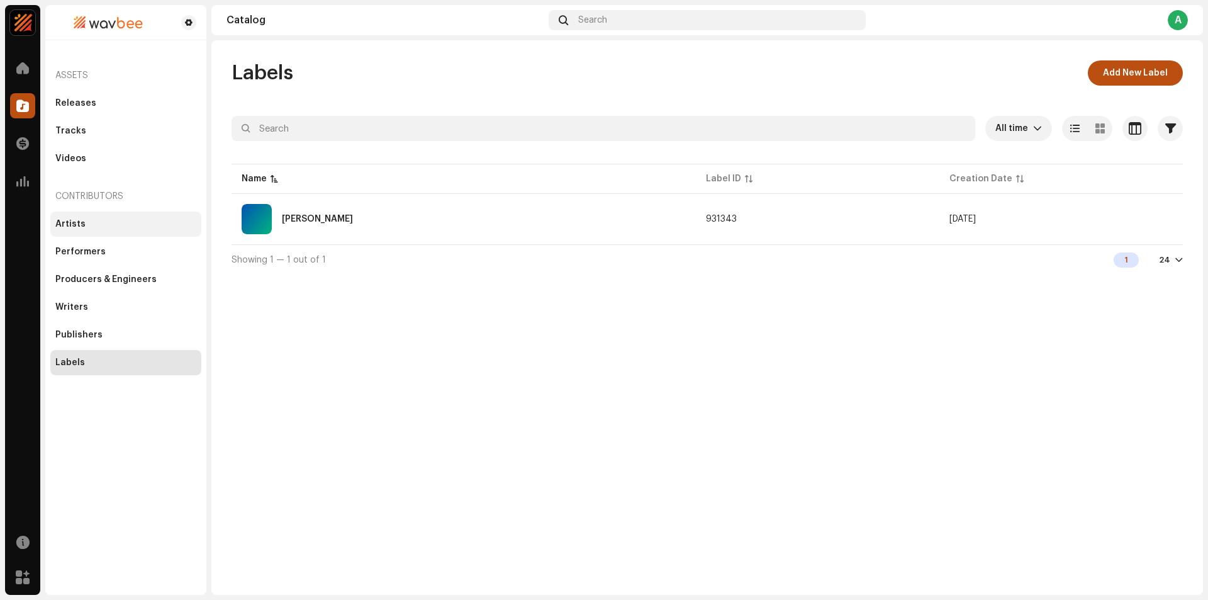
click at [101, 233] on div "Artists" at bounding box center [125, 223] width 151 height 25
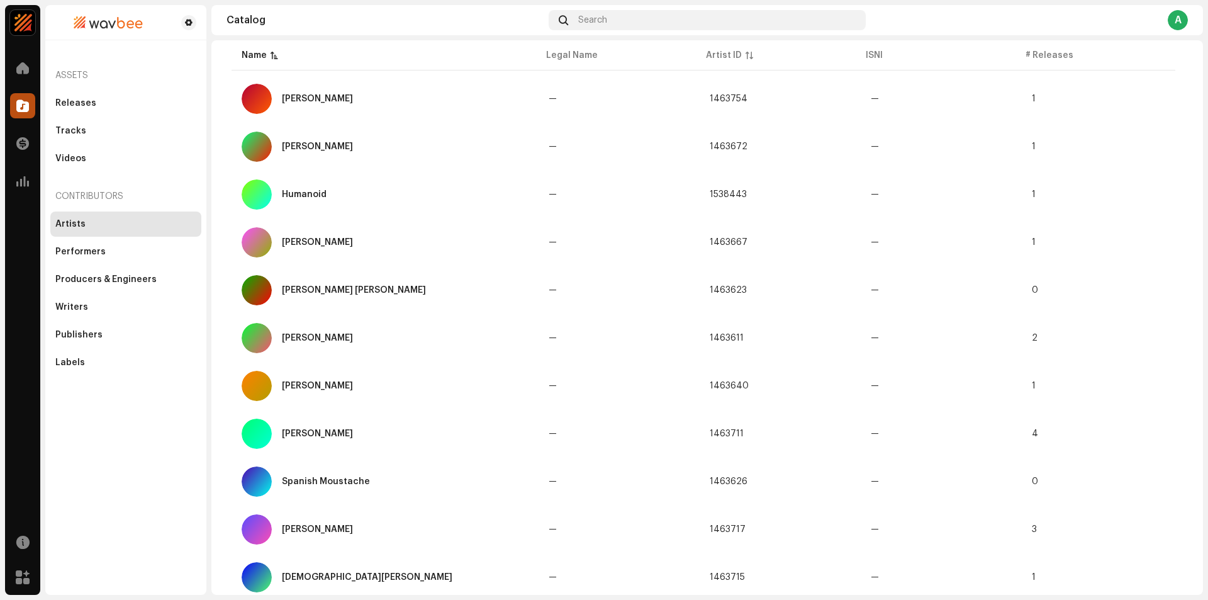
scroll to position [496, 0]
